Goal: Information Seeking & Learning: Learn about a topic

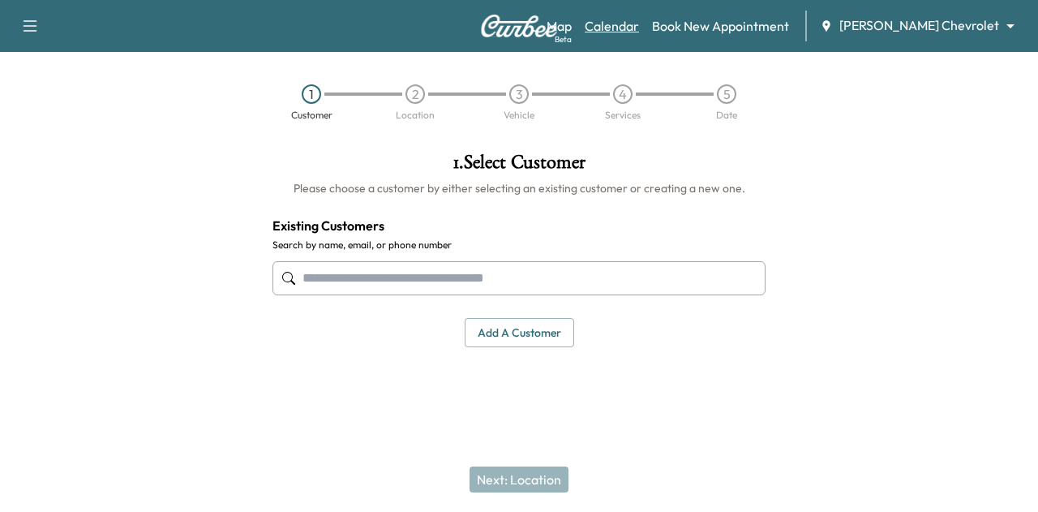
click at [639, 25] on link "Calendar" at bounding box center [611, 25] width 54 height 19
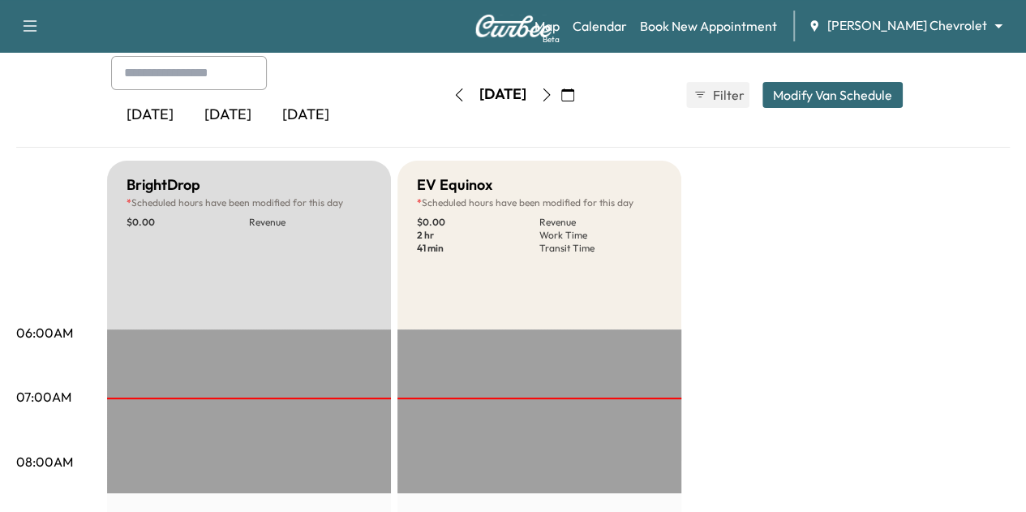
scroll to position [108, 0]
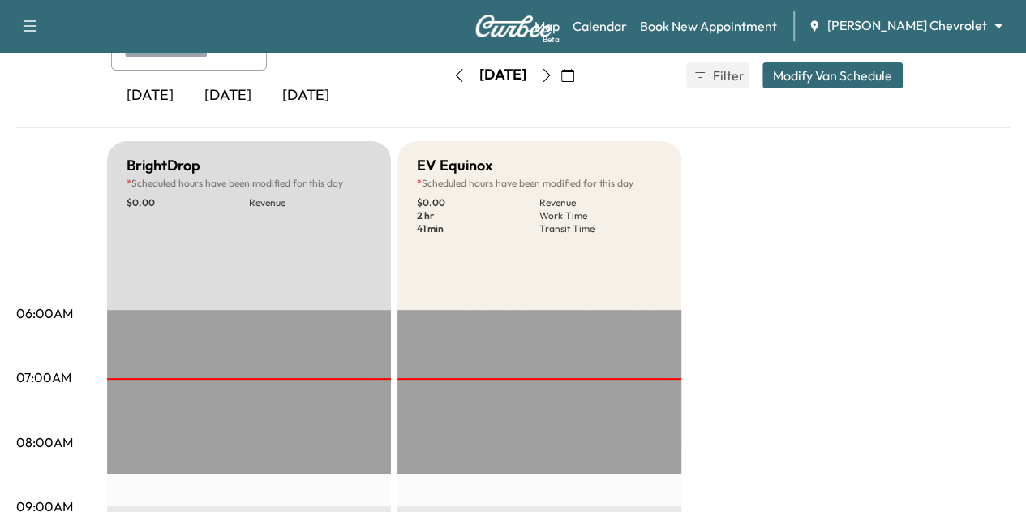
click at [553, 75] on icon "button" at bounding box center [546, 75] width 13 height 13
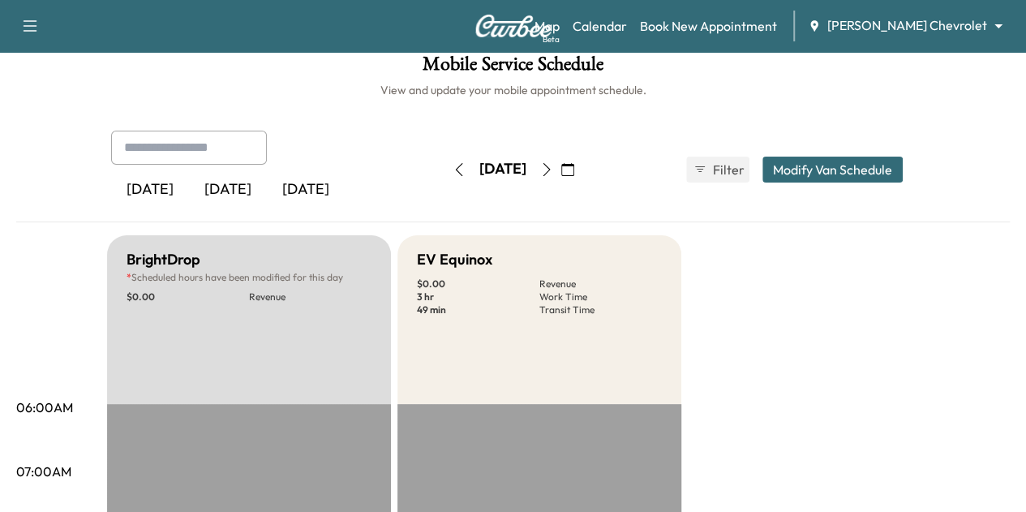
scroll to position [20, 0]
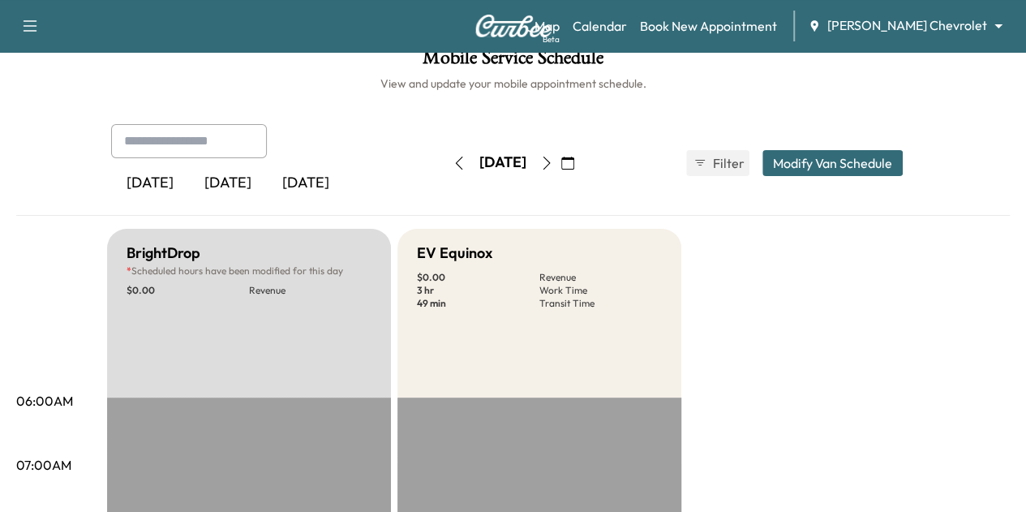
click at [445, 169] on button "button" at bounding box center [459, 163] width 28 height 26
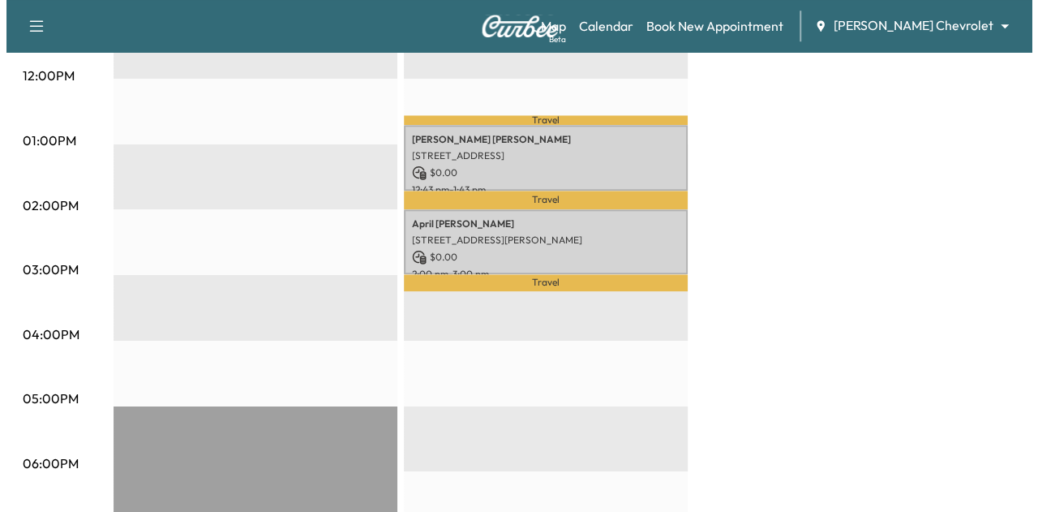
scroll to position [538, 0]
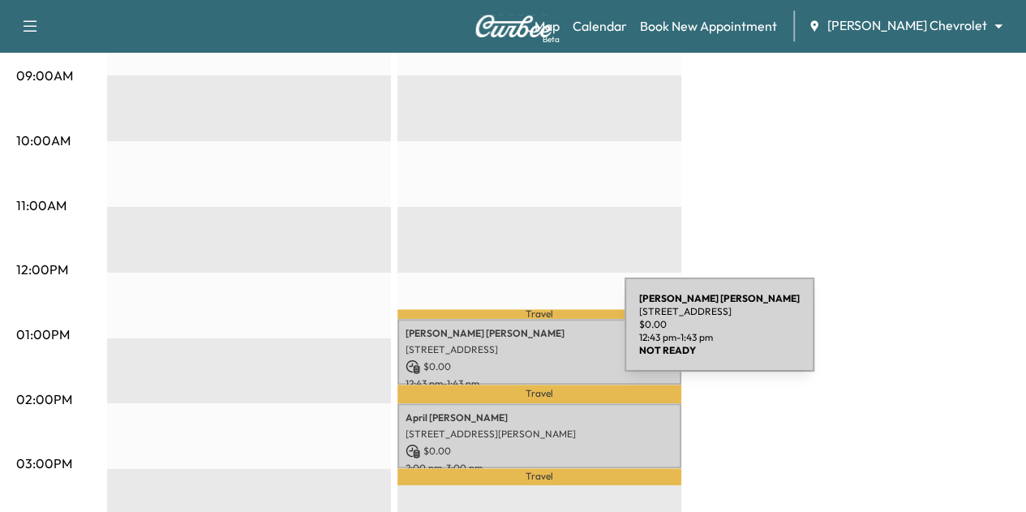
click at [503, 334] on div "[PERSON_NAME] [STREET_ADDRESS] $ 0.00 12:43 pm - 1:43 pm" at bounding box center [539, 352] width 284 height 66
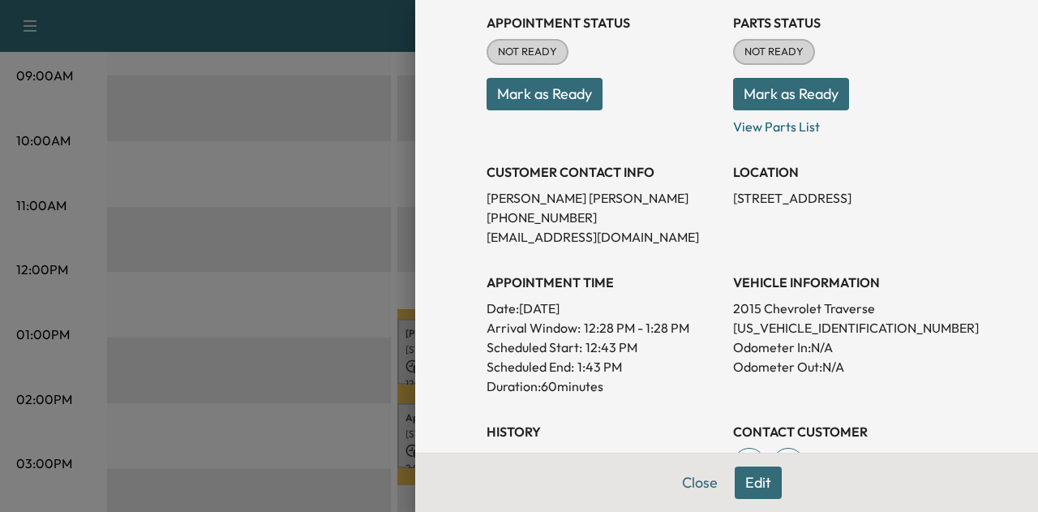
scroll to position [191, 0]
click at [680, 489] on button "Close" at bounding box center [699, 482] width 57 height 32
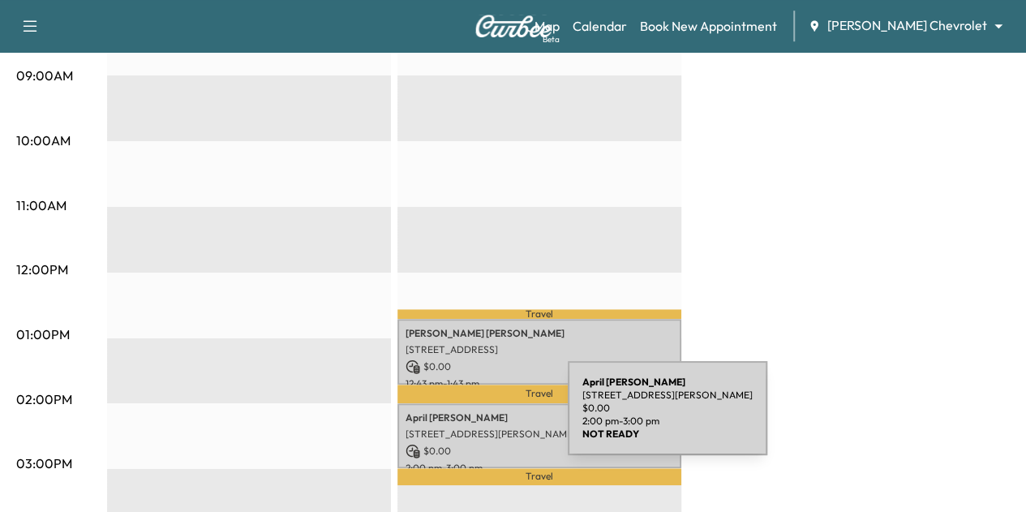
click at [446, 417] on div "[PERSON_NAME] [STREET_ADDRESS][PERSON_NAME] $ 0.00 2:00 pm - 3:00 pm" at bounding box center [539, 436] width 284 height 66
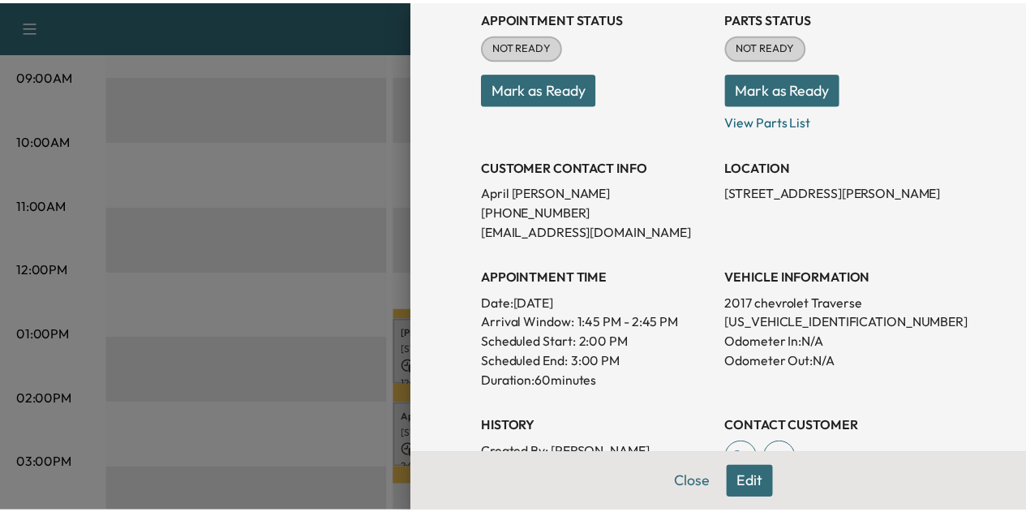
scroll to position [169, 0]
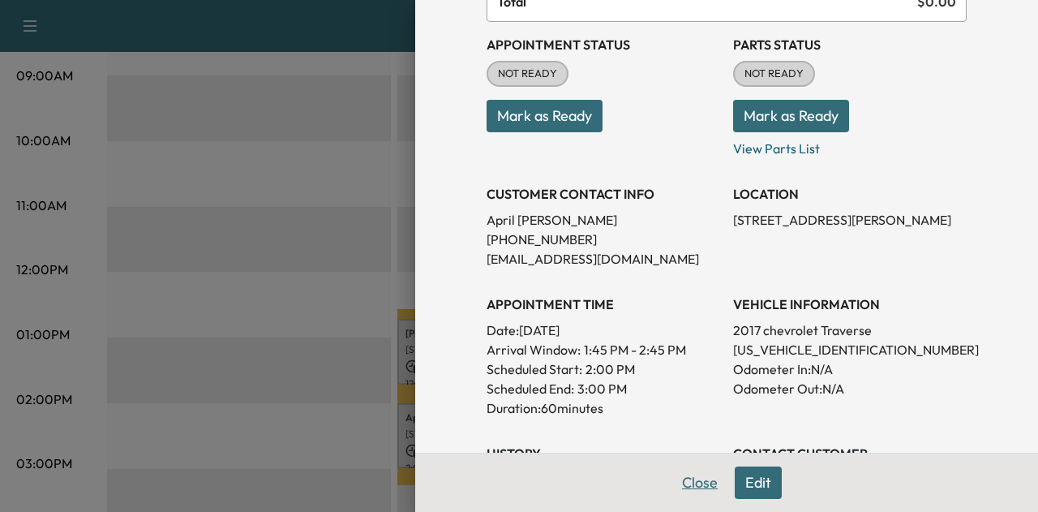
click at [686, 484] on button "Close" at bounding box center [699, 482] width 57 height 32
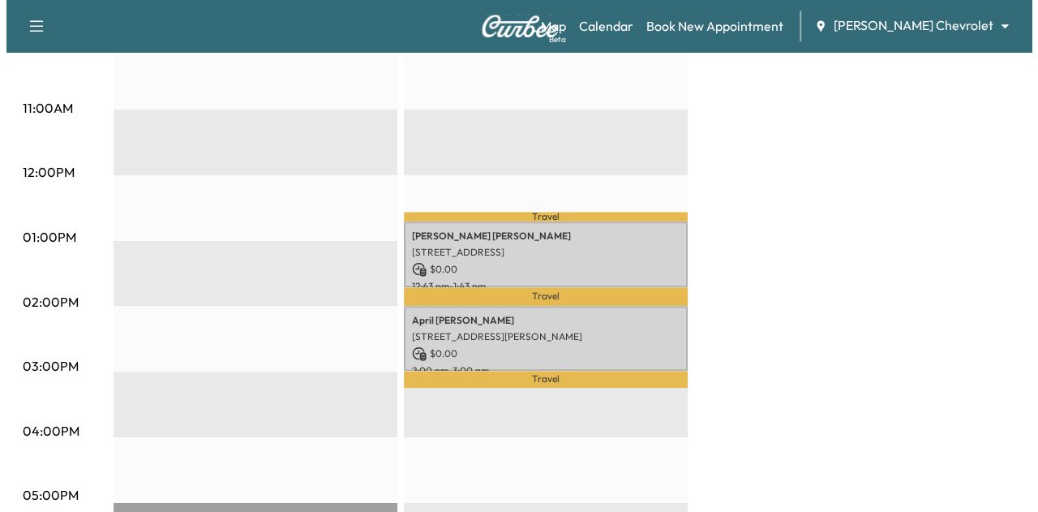
scroll to position [634, 0]
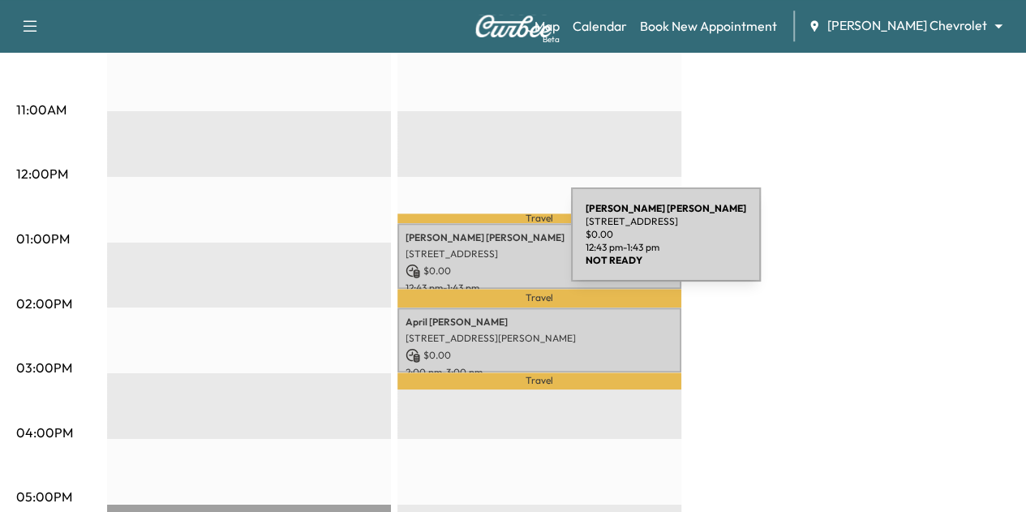
click at [449, 247] on p "[STREET_ADDRESS]" at bounding box center [539, 253] width 268 height 13
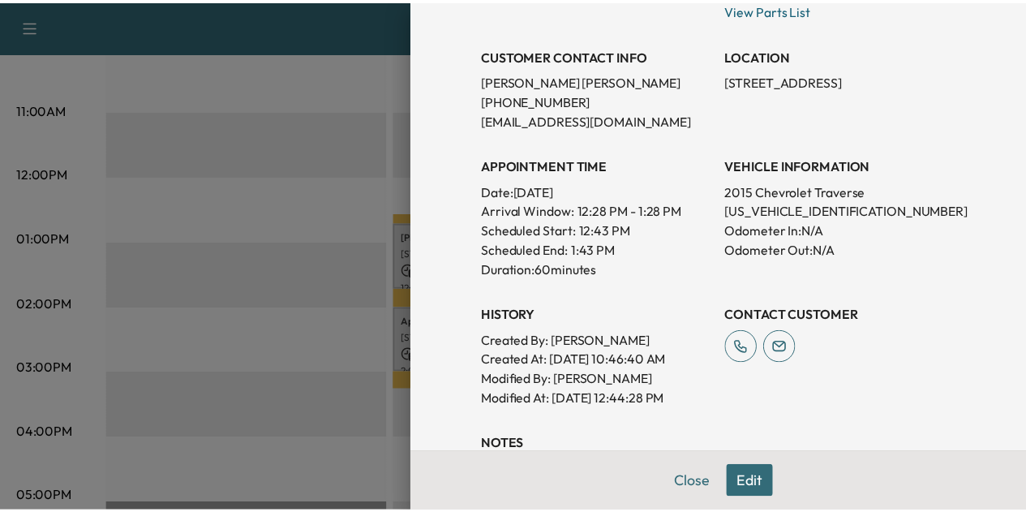
scroll to position [352, 0]
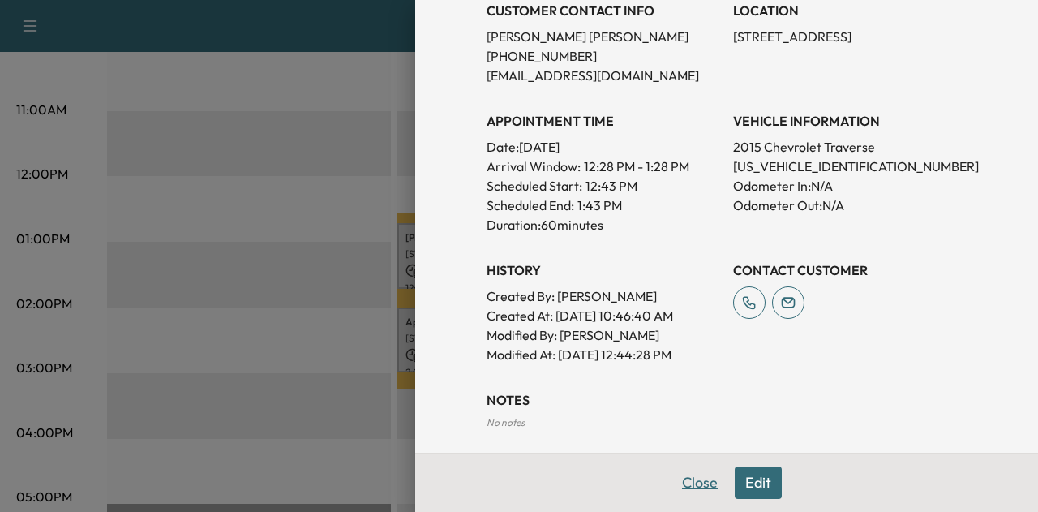
click at [673, 483] on button "Close" at bounding box center [699, 482] width 57 height 32
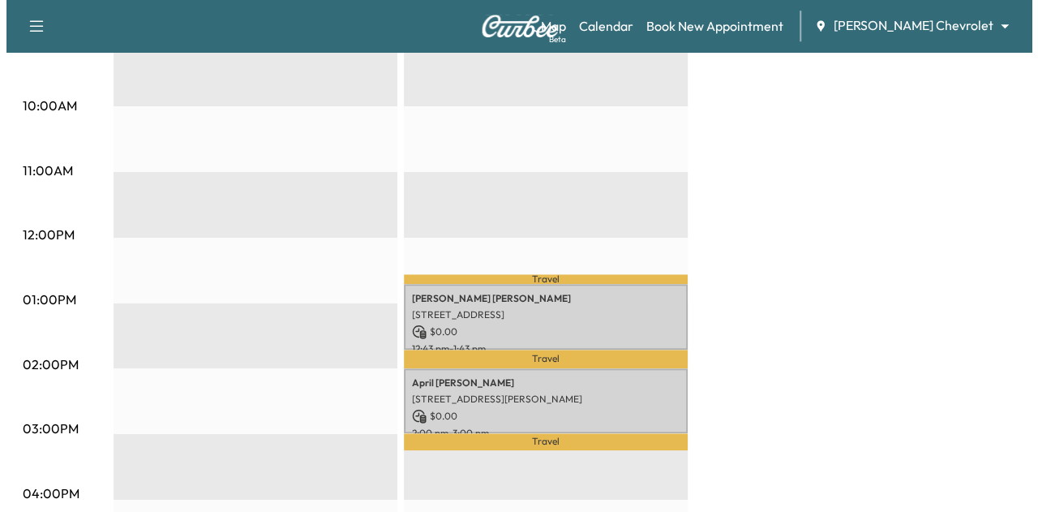
scroll to position [574, 0]
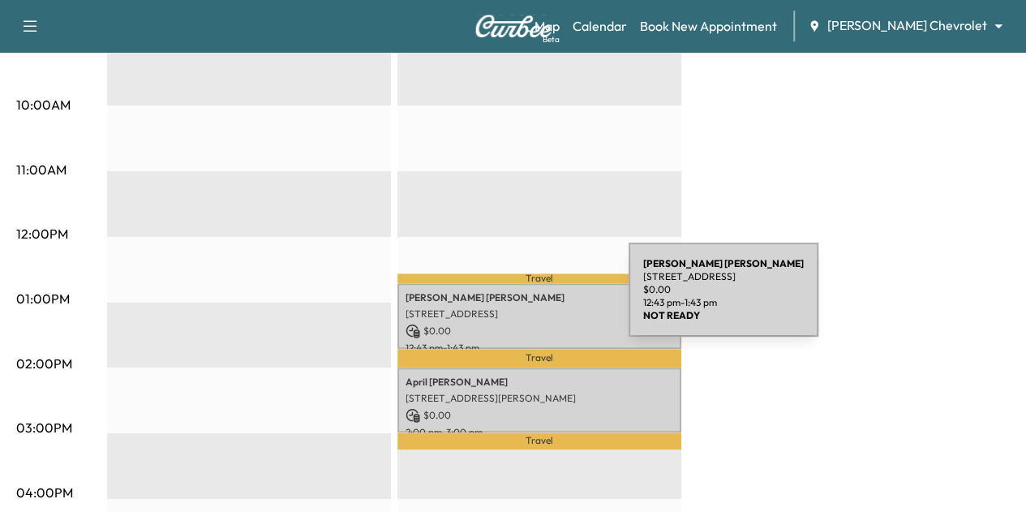
click at [507, 299] on div "[PERSON_NAME] [STREET_ADDRESS] $ 0.00 12:43 pm - 1:43 pm" at bounding box center [539, 316] width 284 height 66
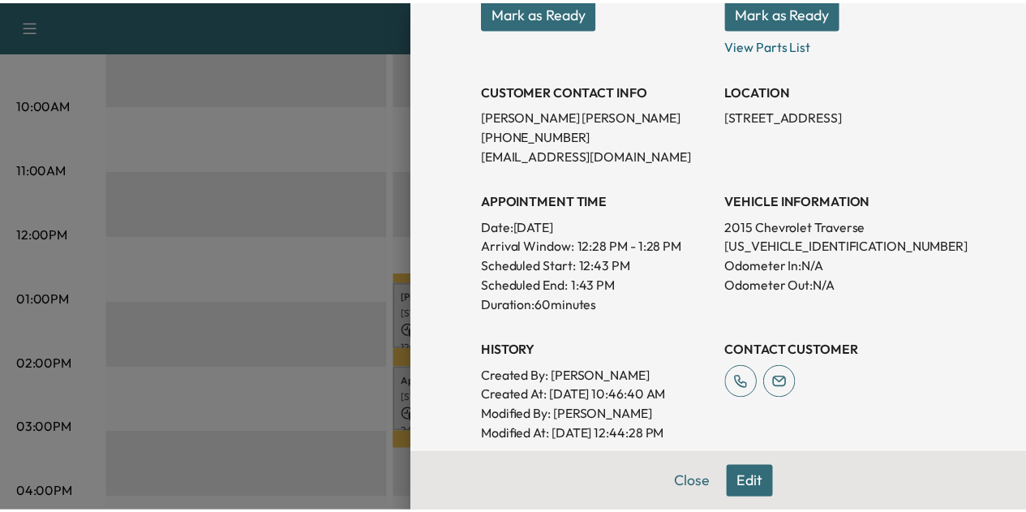
scroll to position [273, 0]
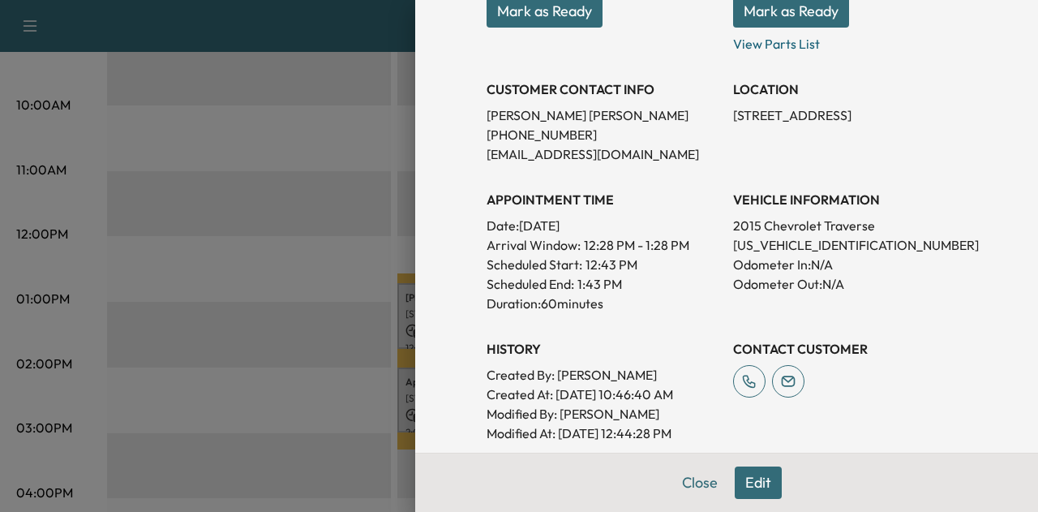
click at [303, 250] on div at bounding box center [519, 256] width 1038 height 512
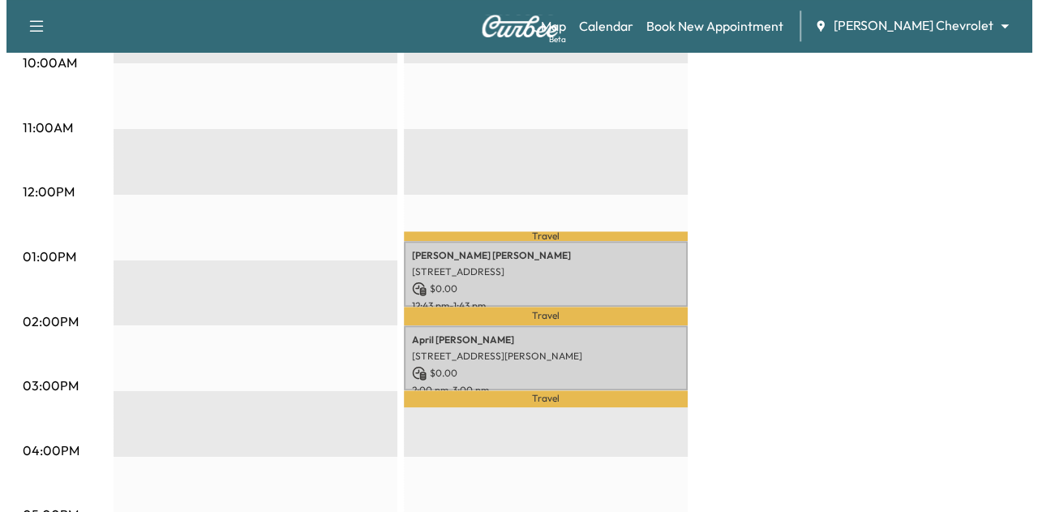
scroll to position [617, 0]
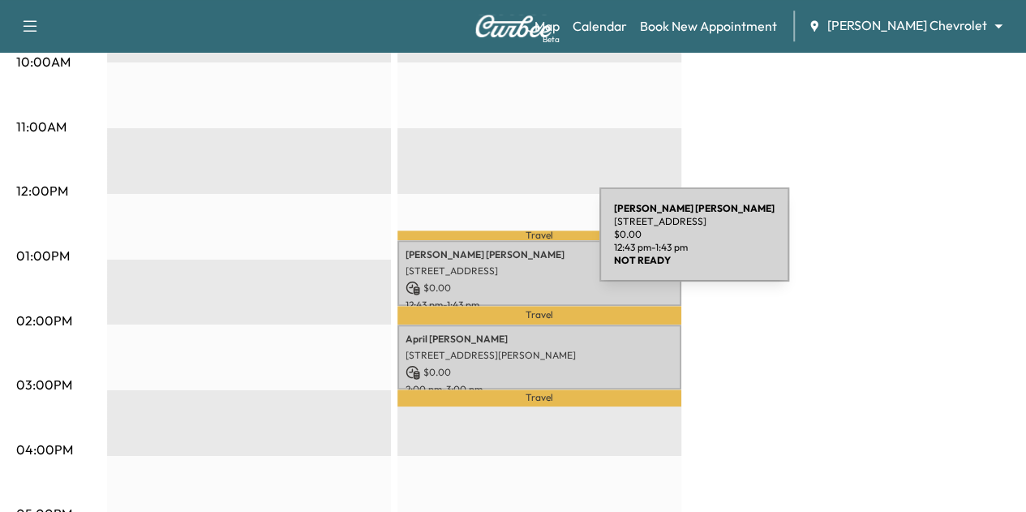
click at [477, 248] on p "[PERSON_NAME]" at bounding box center [539, 254] width 268 height 13
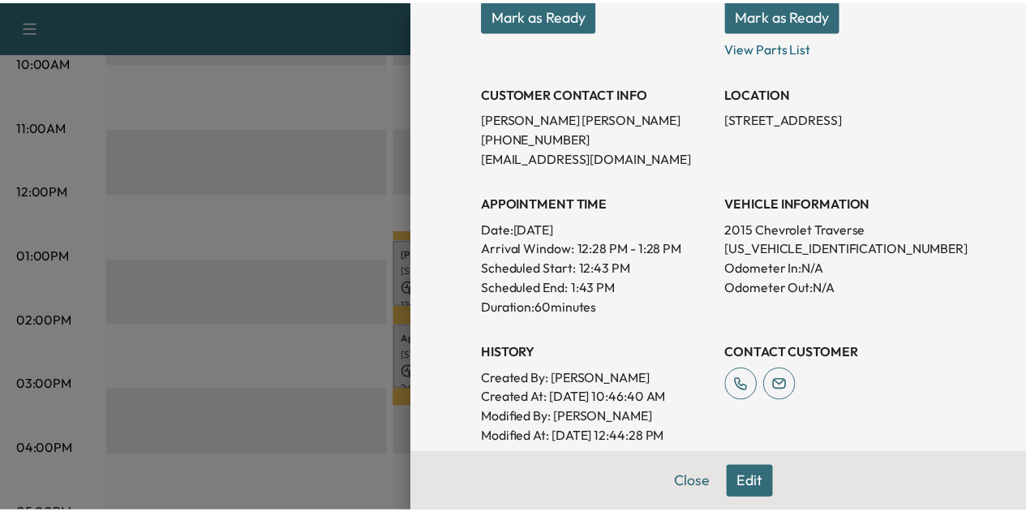
scroll to position [269, 0]
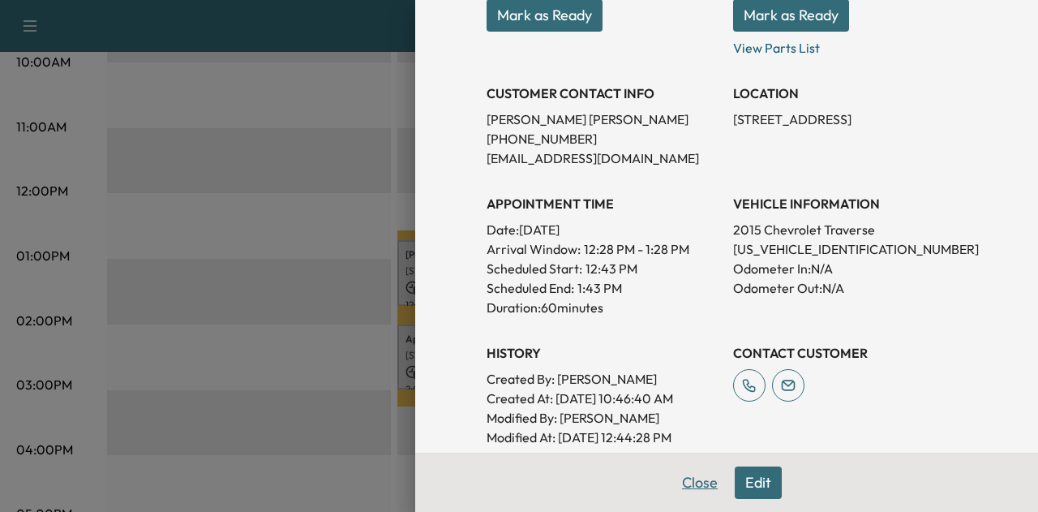
click at [704, 474] on button "Close" at bounding box center [699, 482] width 57 height 32
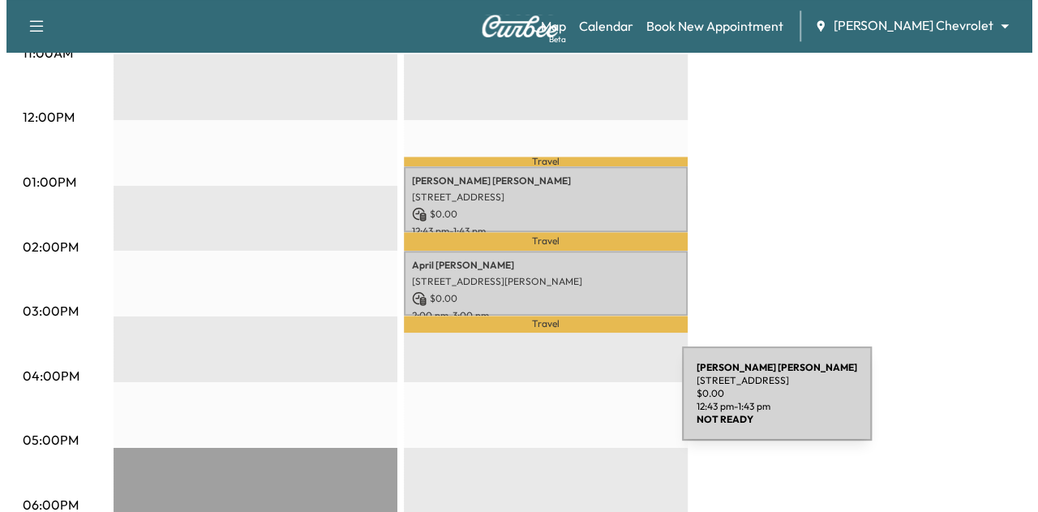
scroll to position [702, 0]
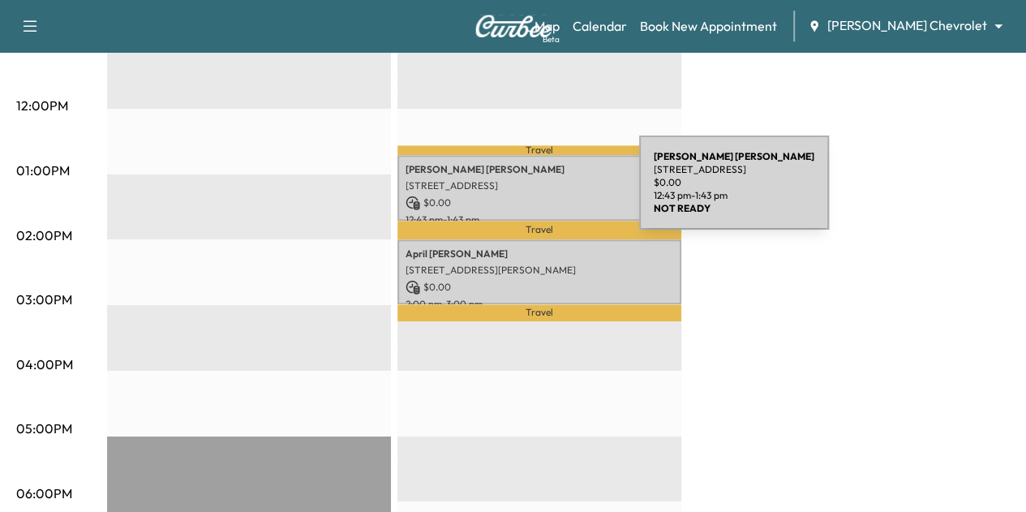
click at [517, 195] on p "$ 0.00" at bounding box center [539, 202] width 268 height 15
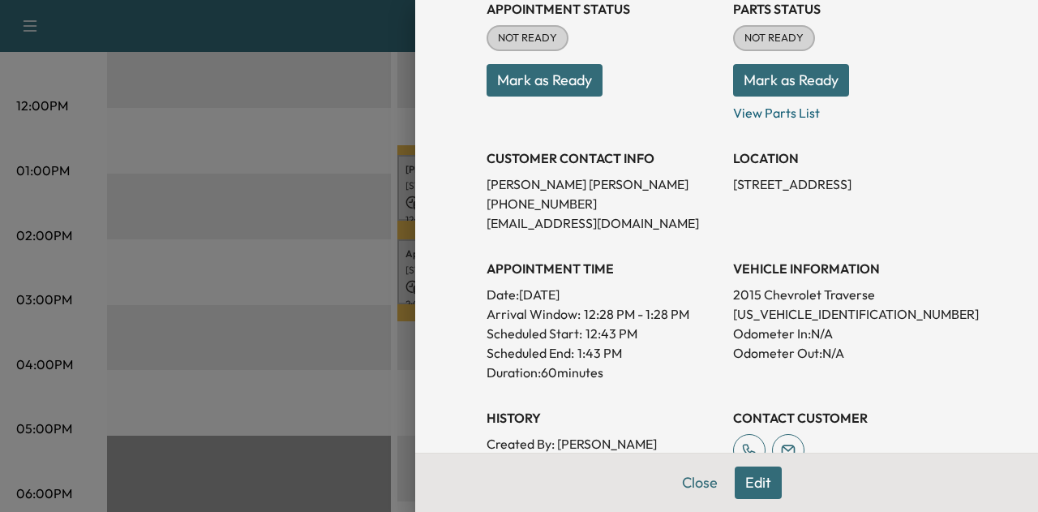
scroll to position [194, 0]
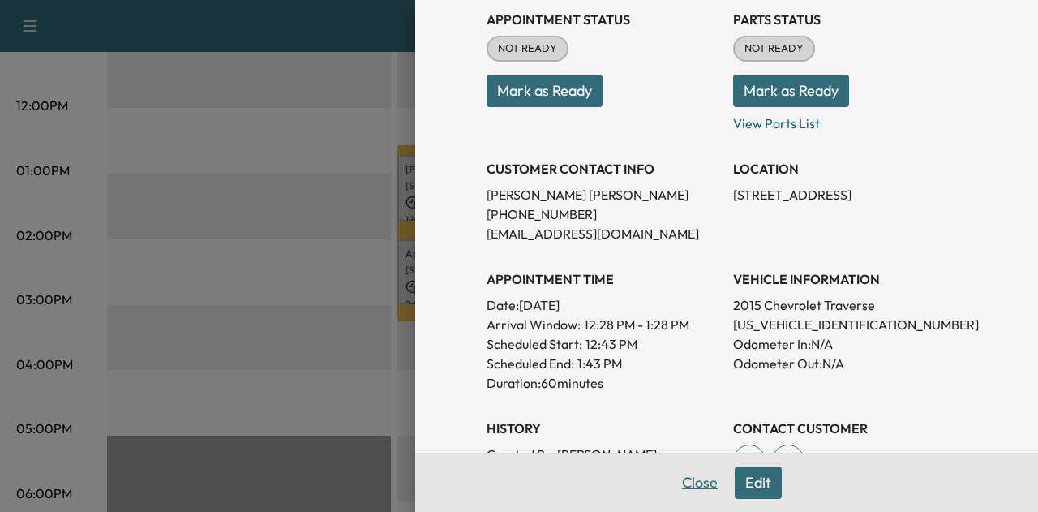
click at [687, 490] on button "Close" at bounding box center [699, 482] width 57 height 32
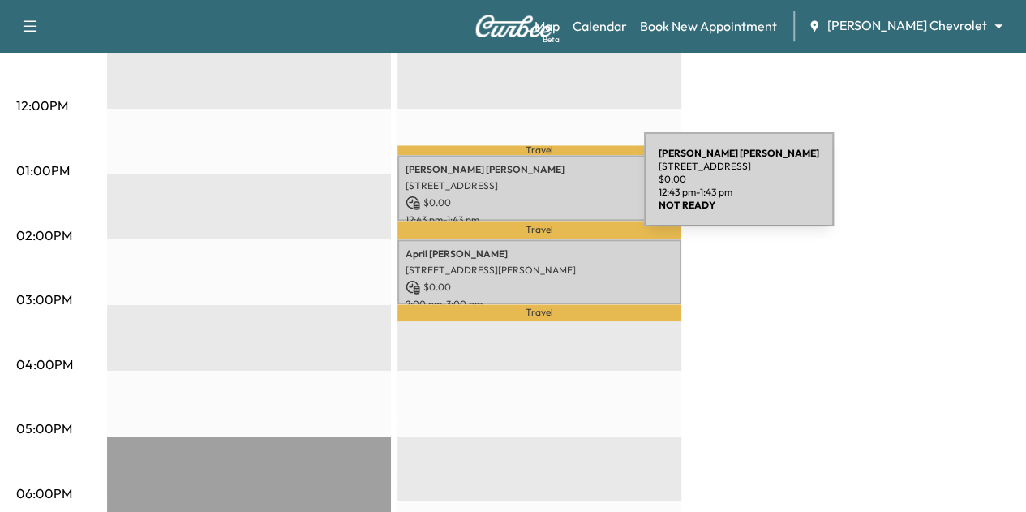
click at [522, 195] on p "$ 0.00" at bounding box center [539, 202] width 268 height 15
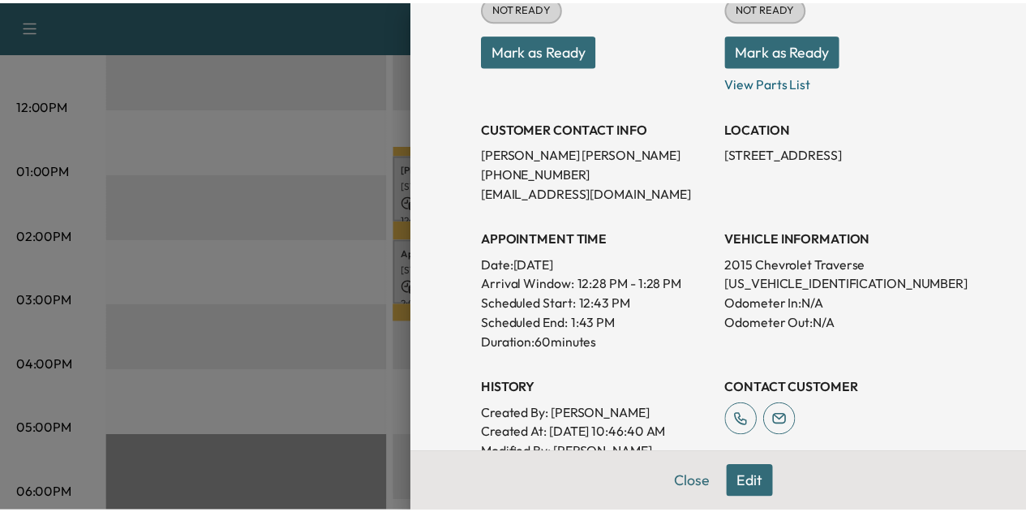
scroll to position [226, 0]
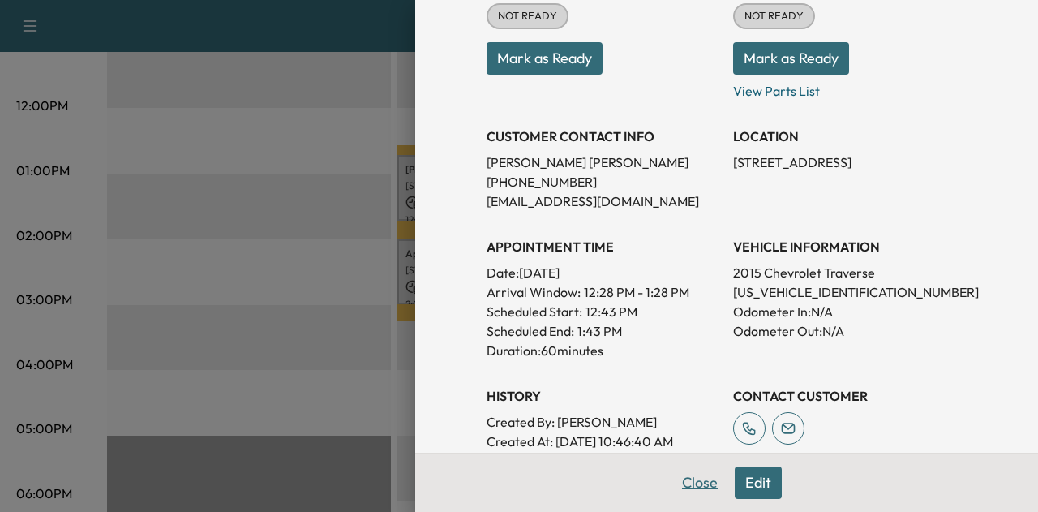
click at [687, 484] on button "Close" at bounding box center [699, 482] width 57 height 32
